Goal: Navigation & Orientation: Go to known website

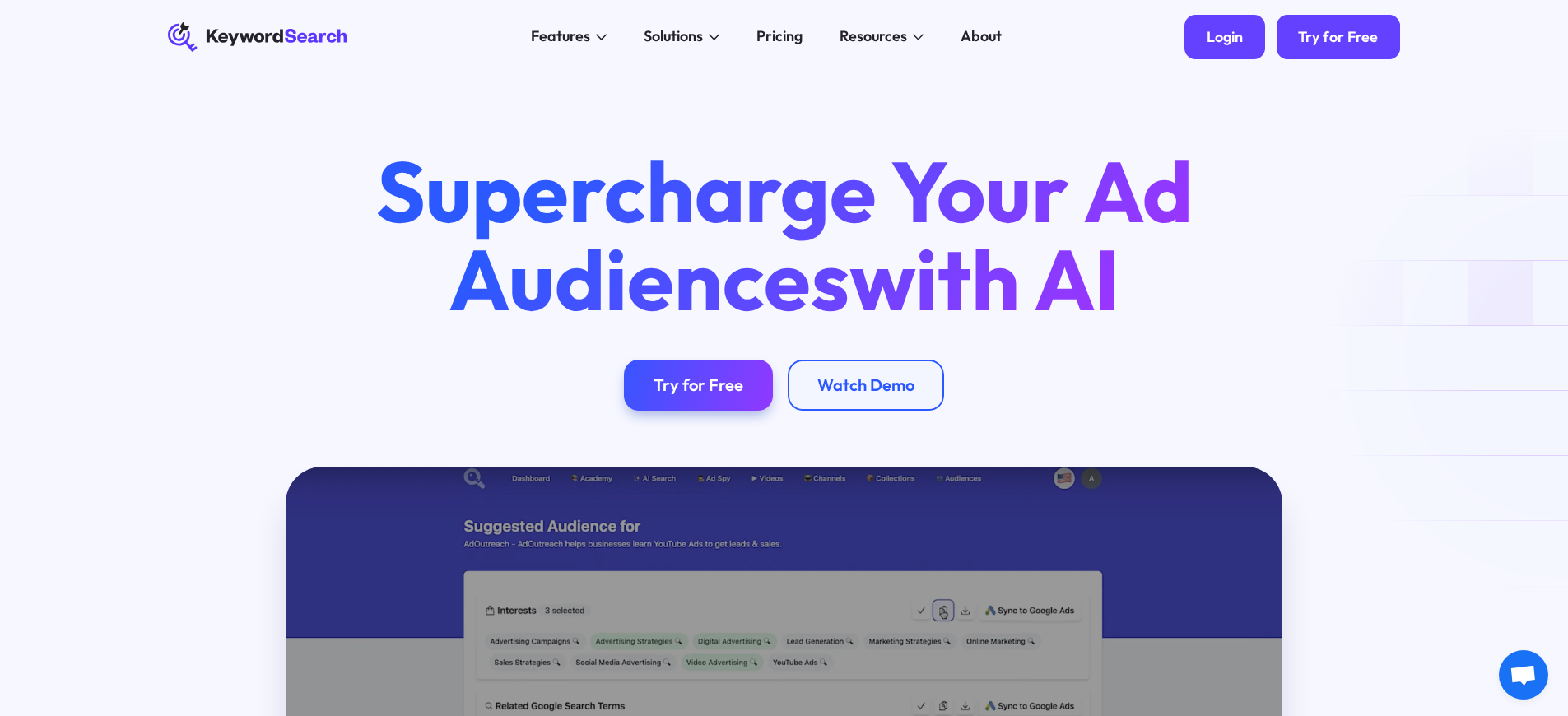
click at [1227, 37] on div "Login" at bounding box center [1224, 37] width 37 height 18
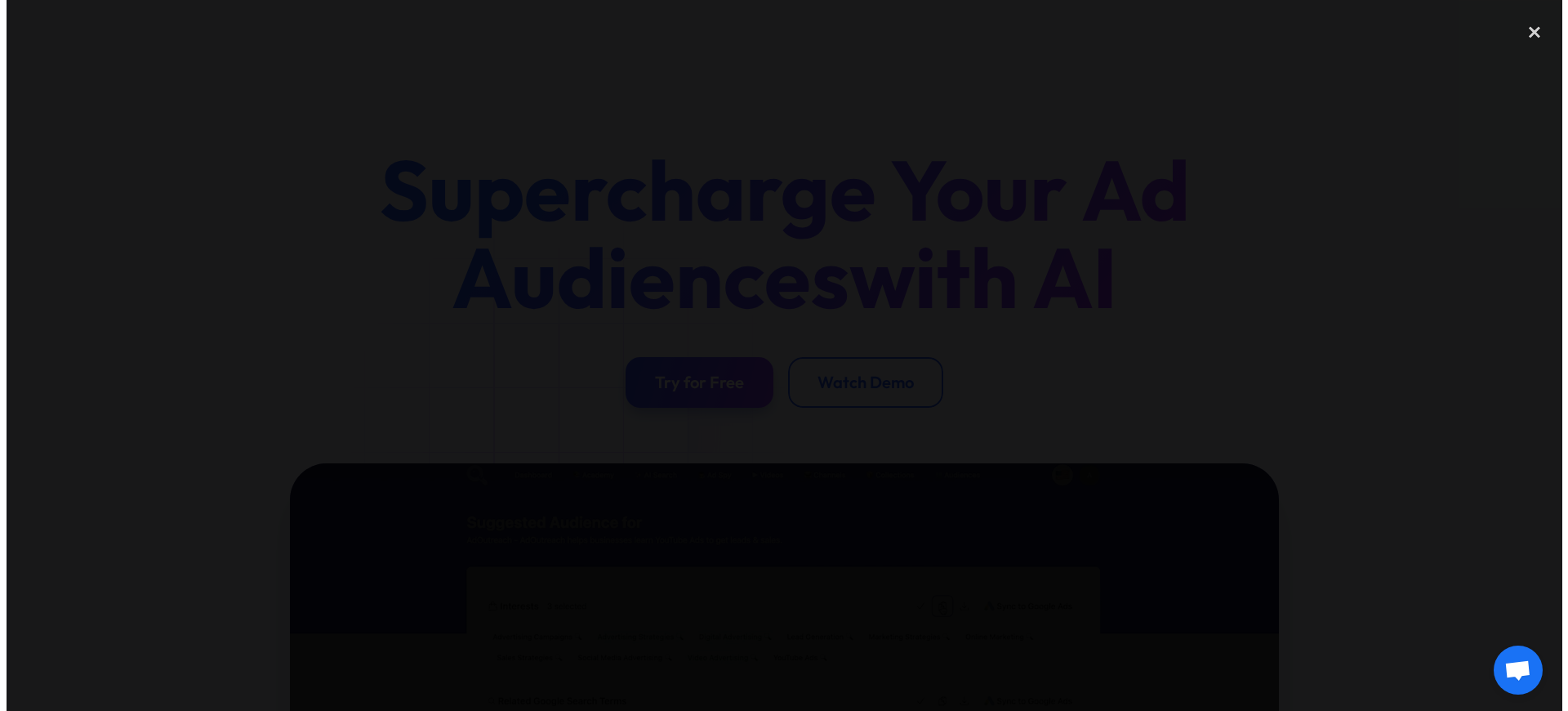
scroll to position [387, 0]
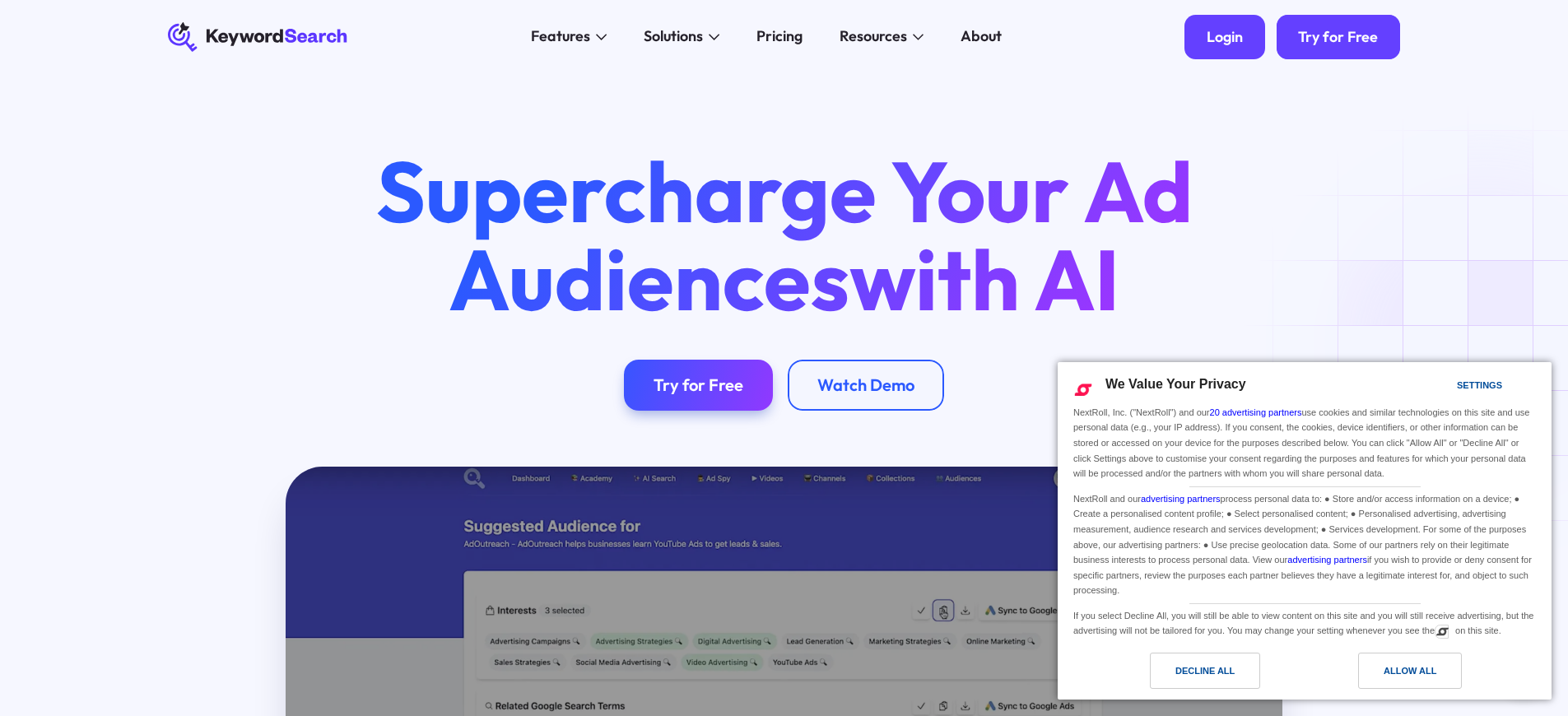
click at [1227, 37] on div "Login" at bounding box center [1224, 37] width 37 height 18
